Goal: Check status: Check status

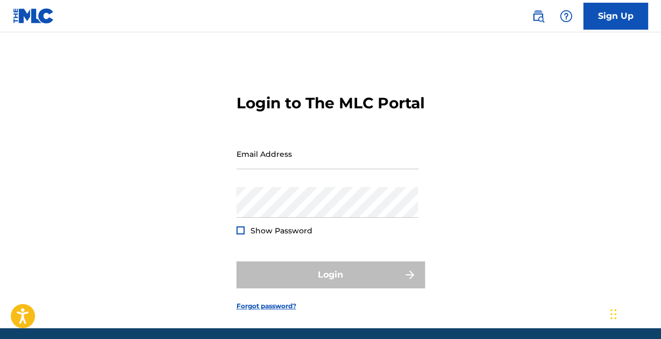
click at [293, 187] on div "Email Address" at bounding box center [328, 163] width 182 height 49
click at [298, 169] on input "Email Address" at bounding box center [328, 154] width 182 height 31
type input "[EMAIL_ADDRESS][DOMAIN_NAME]"
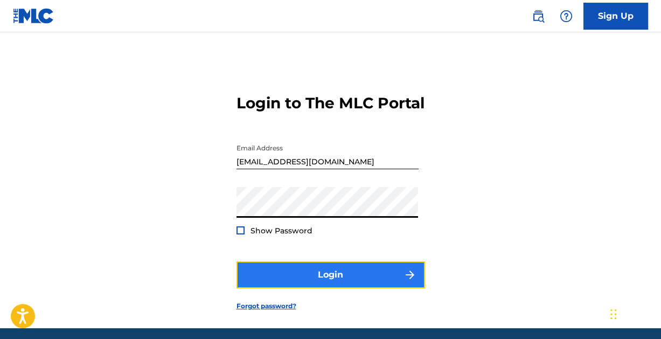
click at [335, 288] on button "Login" at bounding box center [331, 274] width 189 height 27
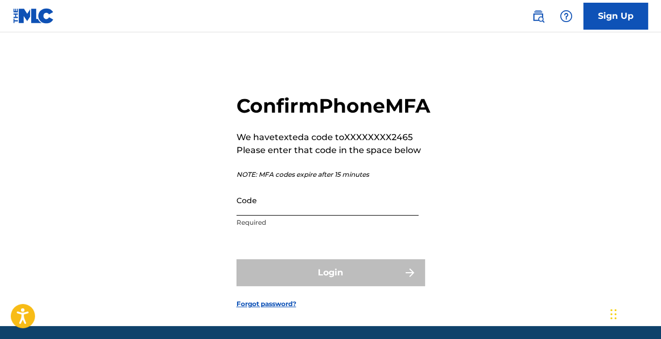
click at [315, 216] on input "Code" at bounding box center [328, 200] width 182 height 31
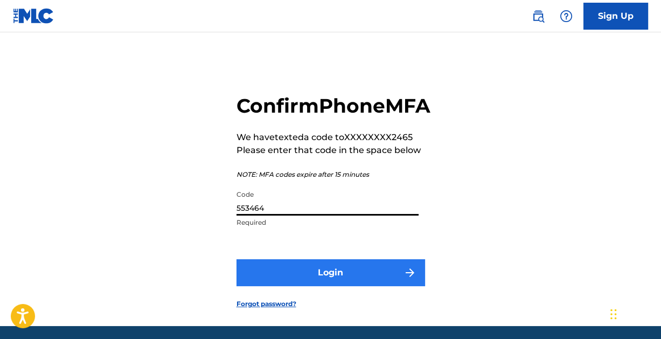
type input "553464"
click at [322, 286] on button "Login" at bounding box center [331, 272] width 189 height 27
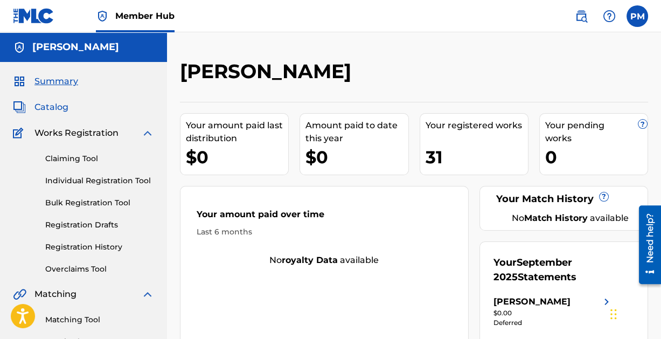
click at [58, 104] on span "Catalog" at bounding box center [51, 107] width 34 height 13
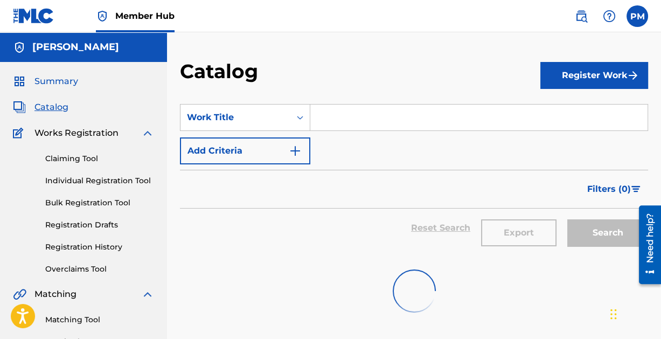
click at [61, 82] on span "Summary" at bounding box center [56, 81] width 44 height 13
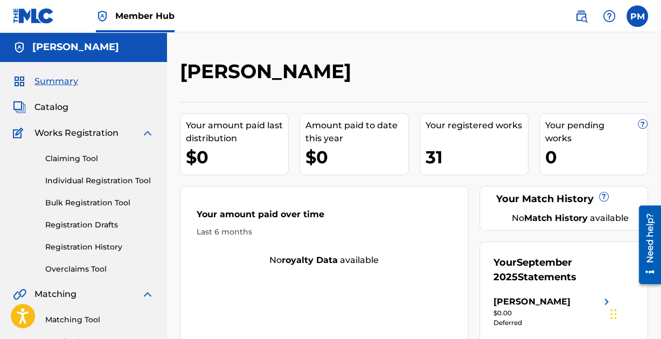
click at [54, 74] on div "Summary Catalog Works Registration Claiming Tool Individual Registration Tool B…" at bounding box center [83, 339] width 167 height 555
click at [56, 79] on span "Summary" at bounding box center [56, 81] width 44 height 13
click at [50, 99] on div "Summary Catalog Works Registration Claiming Tool Individual Registration Tool B…" at bounding box center [83, 339] width 167 height 555
click at [50, 103] on span "Catalog" at bounding box center [51, 107] width 34 height 13
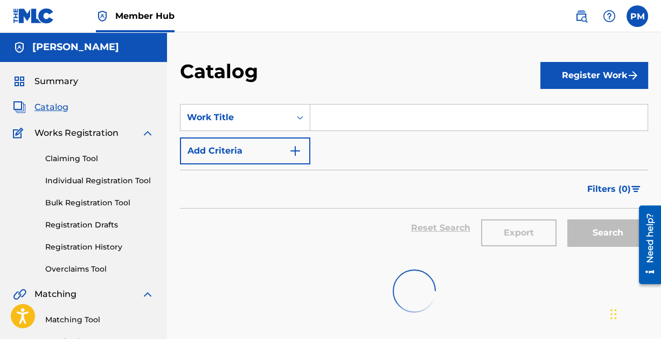
click at [360, 43] on div "Catalog Register Work SearchWithCriteria87b9e364-c4dc-455e-9d1b-b661b32233f0 Wo…" at bounding box center [414, 324] width 494 height 584
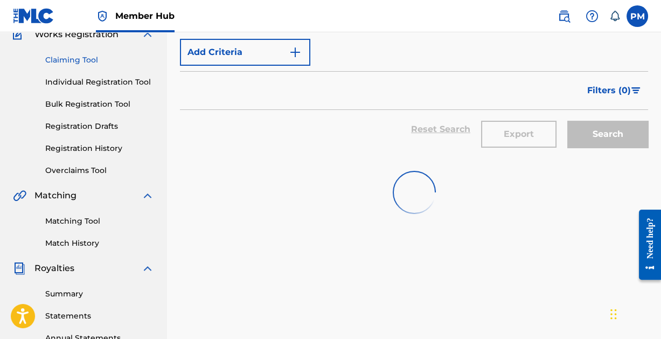
scroll to position [101, 0]
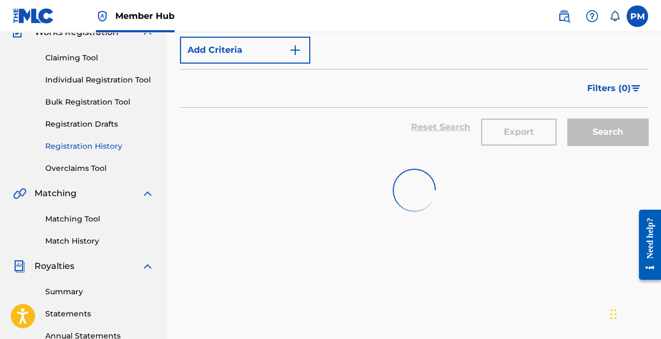
click at [94, 146] on link "Registration History" at bounding box center [99, 146] width 109 height 11
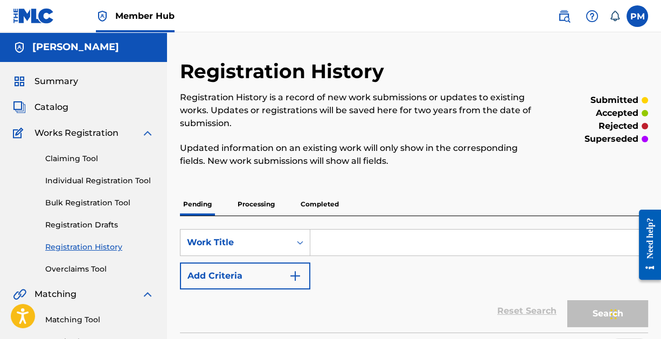
click at [253, 201] on p "Processing" at bounding box center [256, 204] width 44 height 23
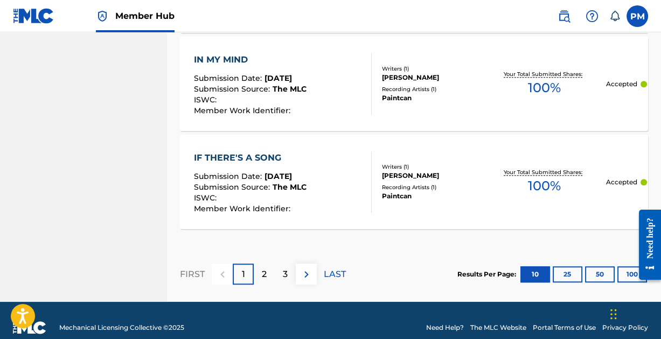
scroll to position [1122, 0]
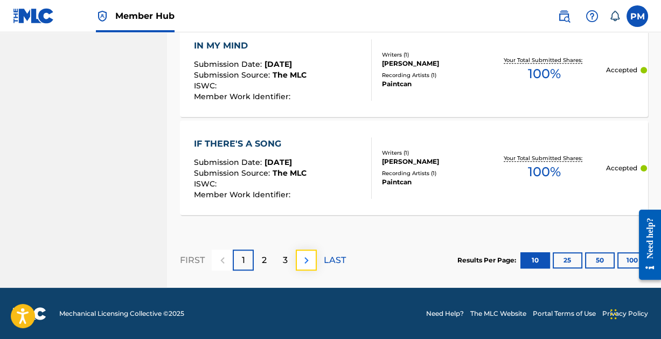
click at [307, 258] on img at bounding box center [306, 260] width 13 height 13
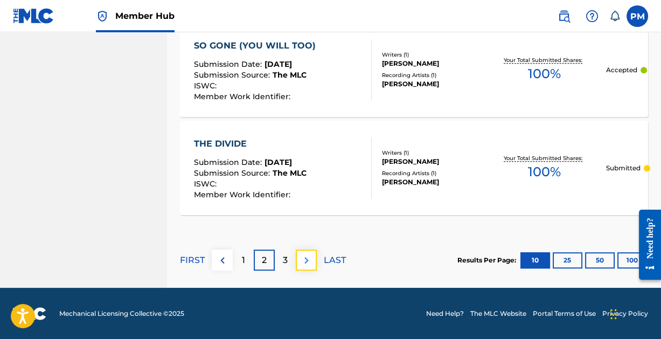
click at [308, 254] on img at bounding box center [306, 260] width 13 height 13
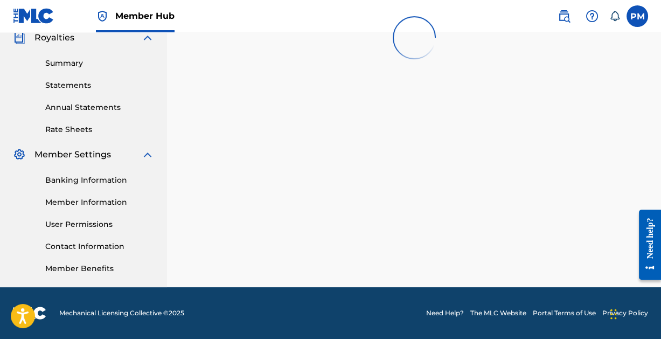
scroll to position [329, 0]
click at [308, 252] on div "Registration History Registration History is a record of new work submissions o…" at bounding box center [414, 8] width 494 height 557
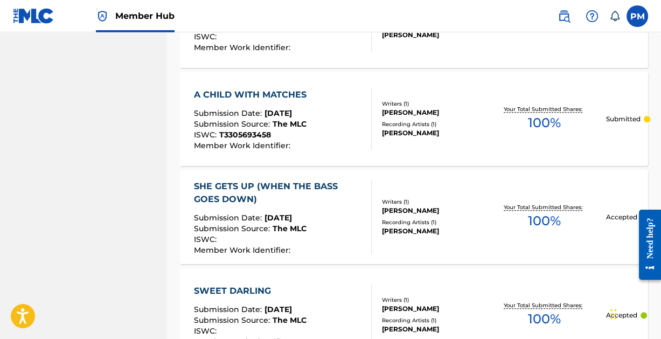
scroll to position [1122, 0]
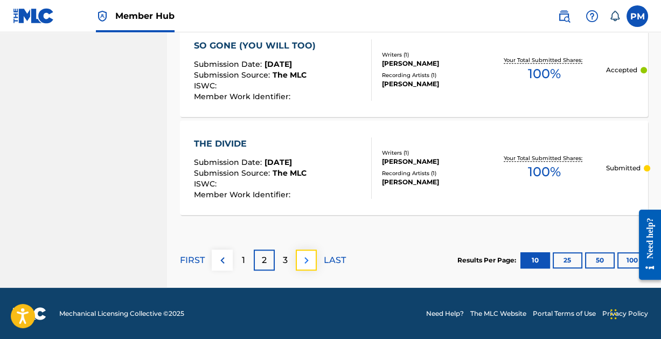
click at [308, 258] on img at bounding box center [306, 260] width 13 height 13
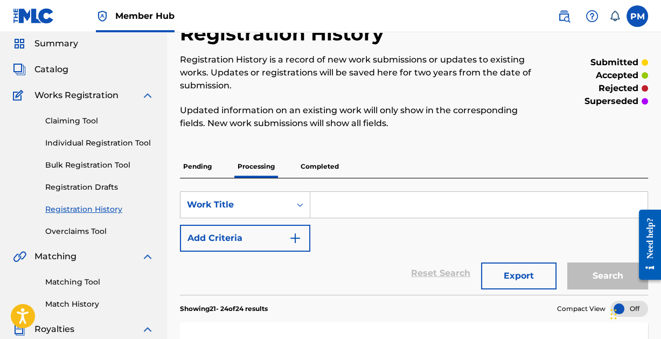
scroll to position [0, 0]
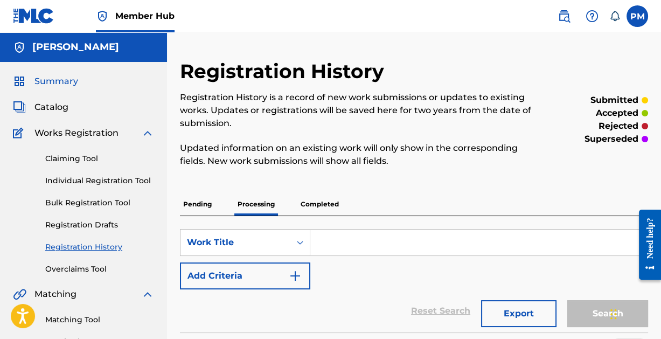
click at [68, 75] on span "Summary" at bounding box center [56, 81] width 44 height 13
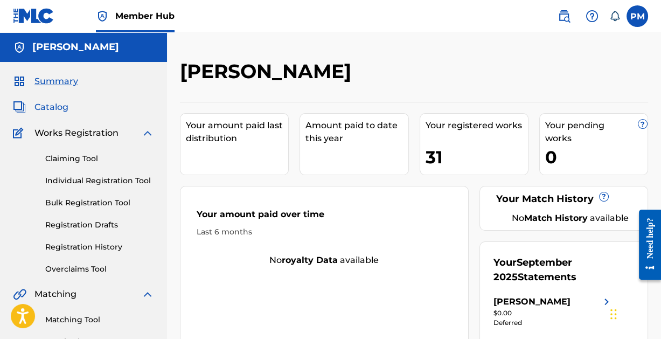
click at [58, 110] on span "Catalog" at bounding box center [51, 107] width 34 height 13
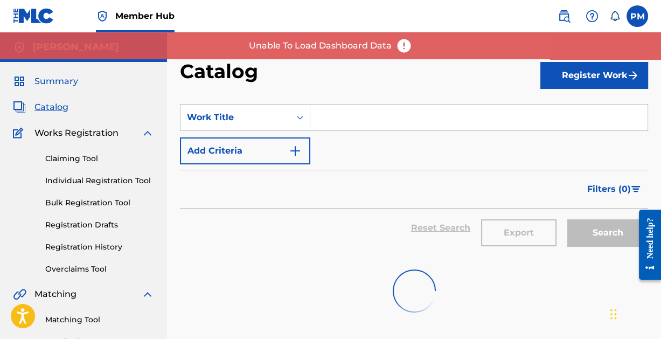
click at [49, 79] on span "Summary" at bounding box center [56, 81] width 44 height 13
